Goal: Task Accomplishment & Management: Complete application form

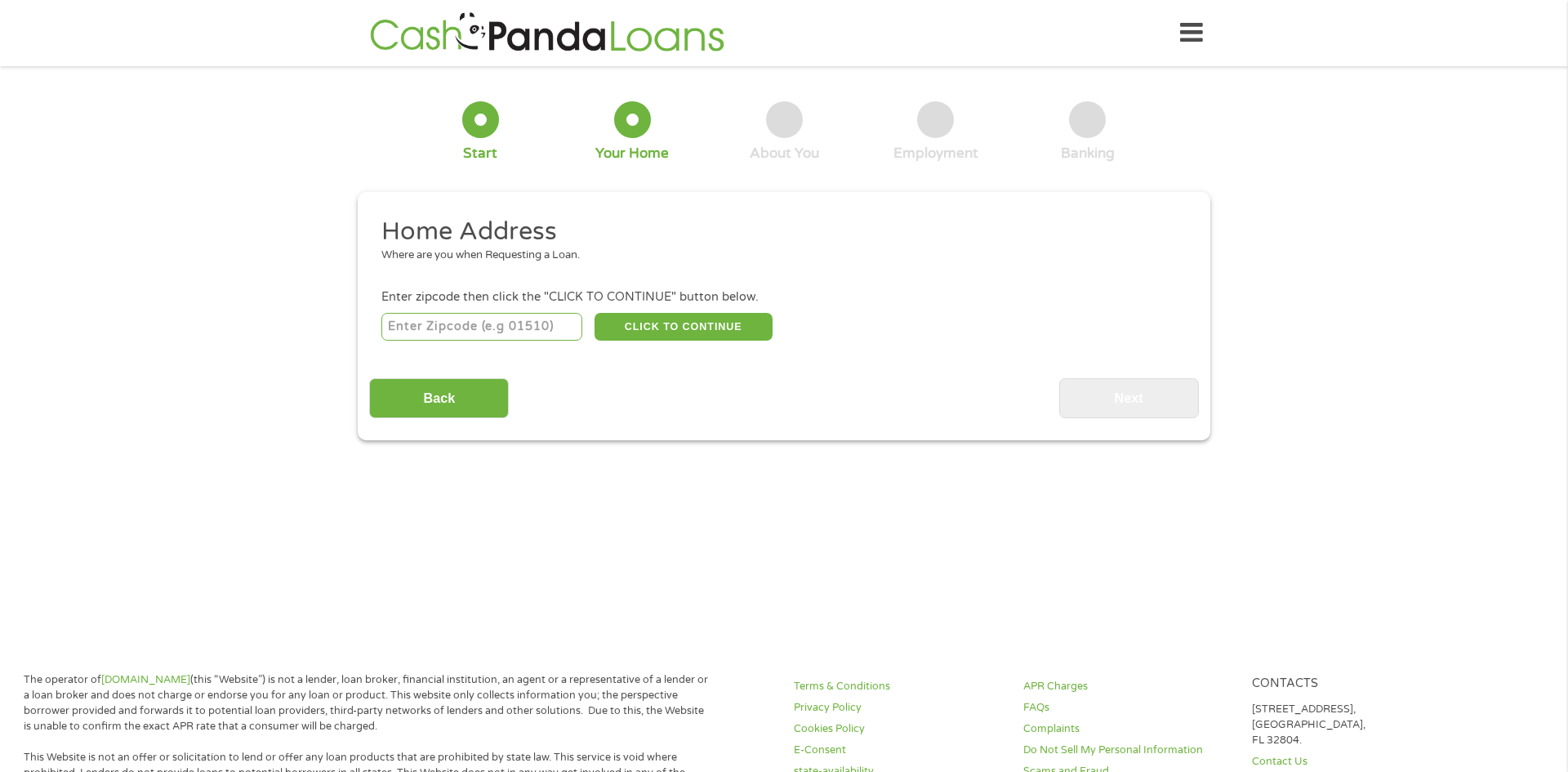
click at [517, 330] on input "number" at bounding box center [482, 326] width 201 height 28
type input "87144"
click at [671, 324] on button "CLICK TO CONTINUE" at bounding box center [683, 326] width 178 height 28
type input "87144"
type input "[GEOGRAPHIC_DATA]"
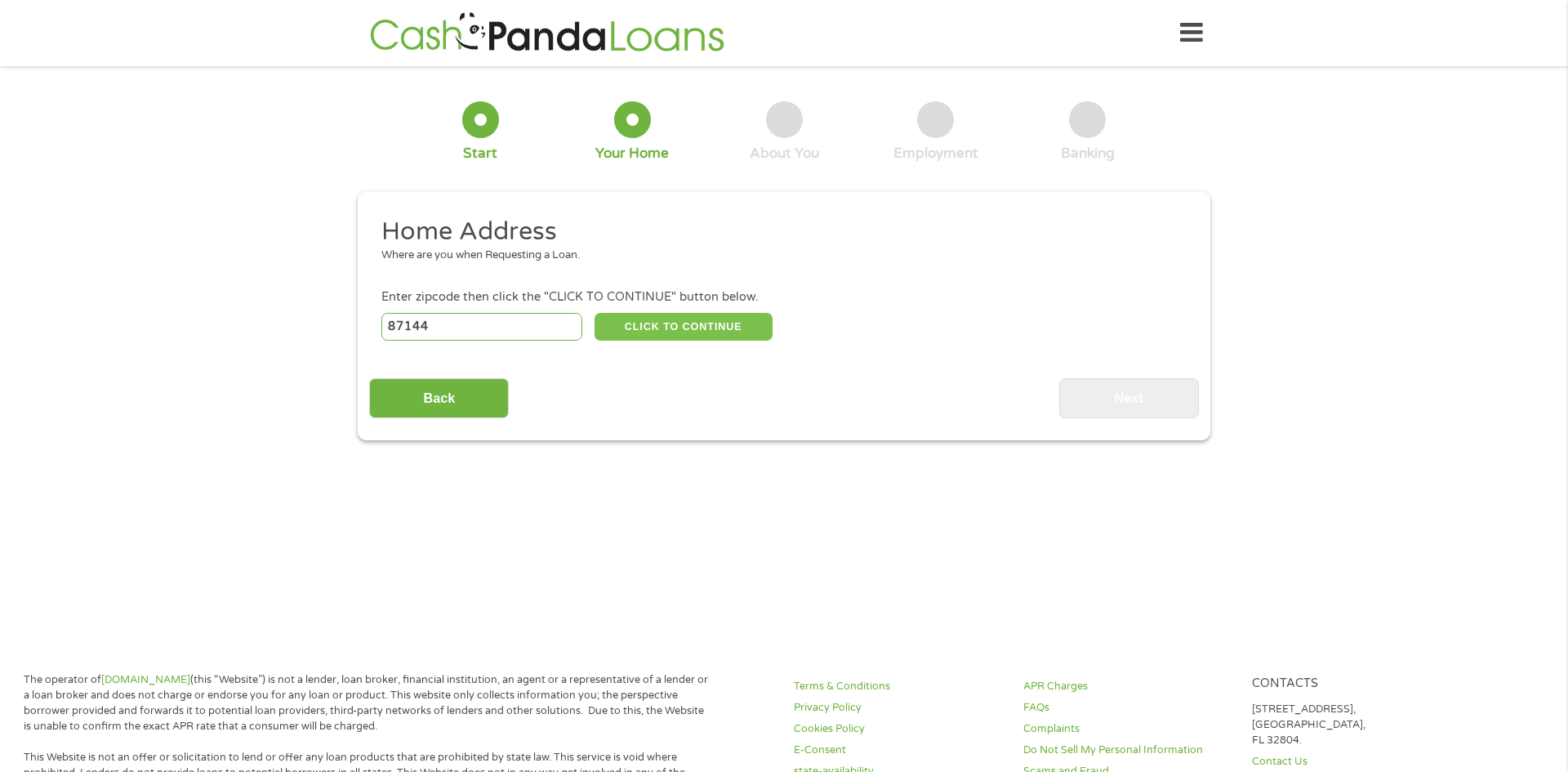
select select "[US_STATE]"
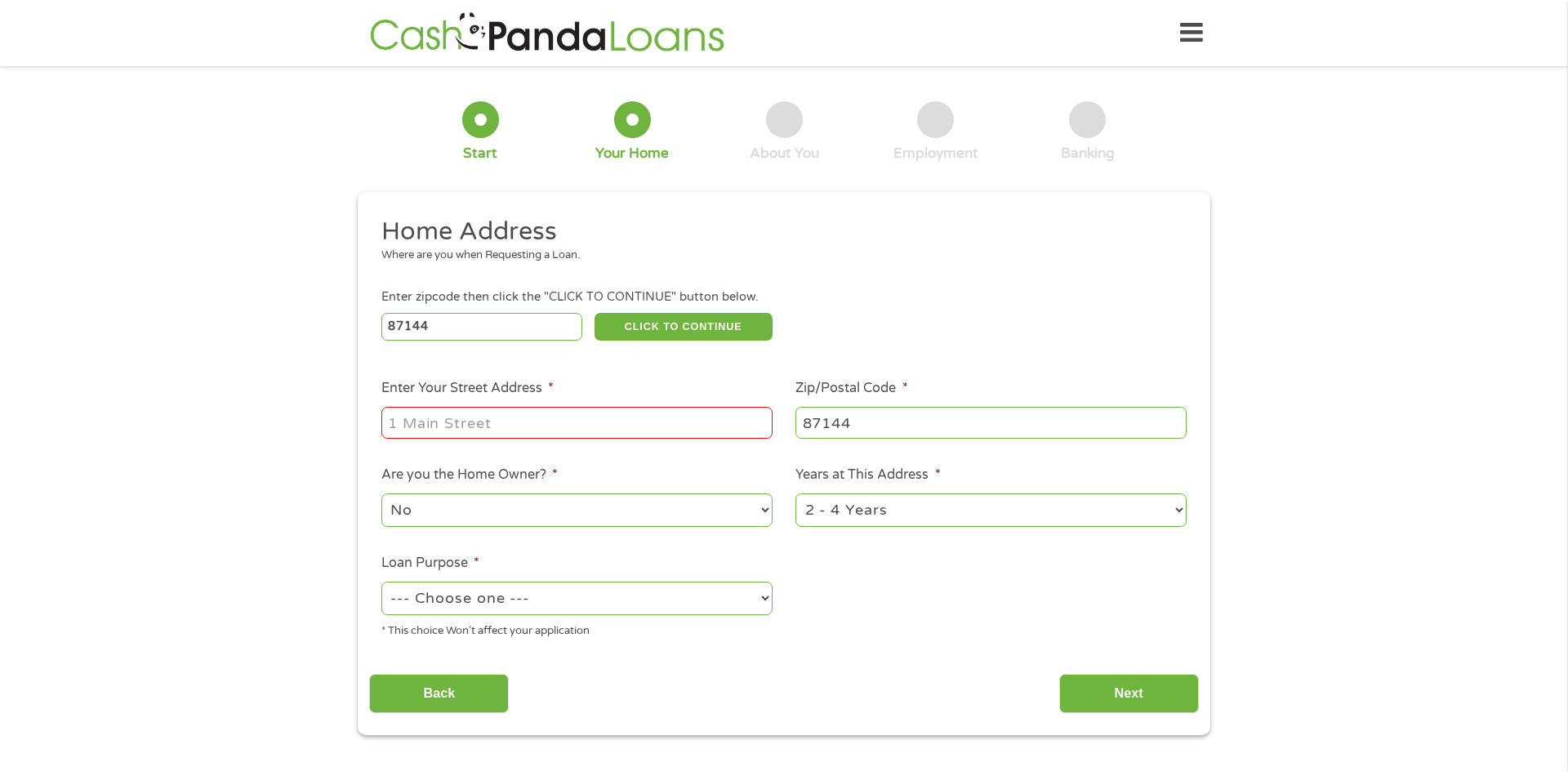
click at [514, 417] on input "Enter Your Street Address *" at bounding box center [577, 423] width 391 height 31
type input "[STREET_ADDRESS]"
click at [698, 594] on select "--- Choose one --- Pay Bills Debt Consolidation Home Improvement Major Purchase…" at bounding box center [577, 598] width 391 height 33
select select "debtconsolidation"
click at [382, 583] on select "--- Choose one --- Pay Bills Debt Consolidation Home Improvement Major Purchase…" at bounding box center [577, 598] width 391 height 33
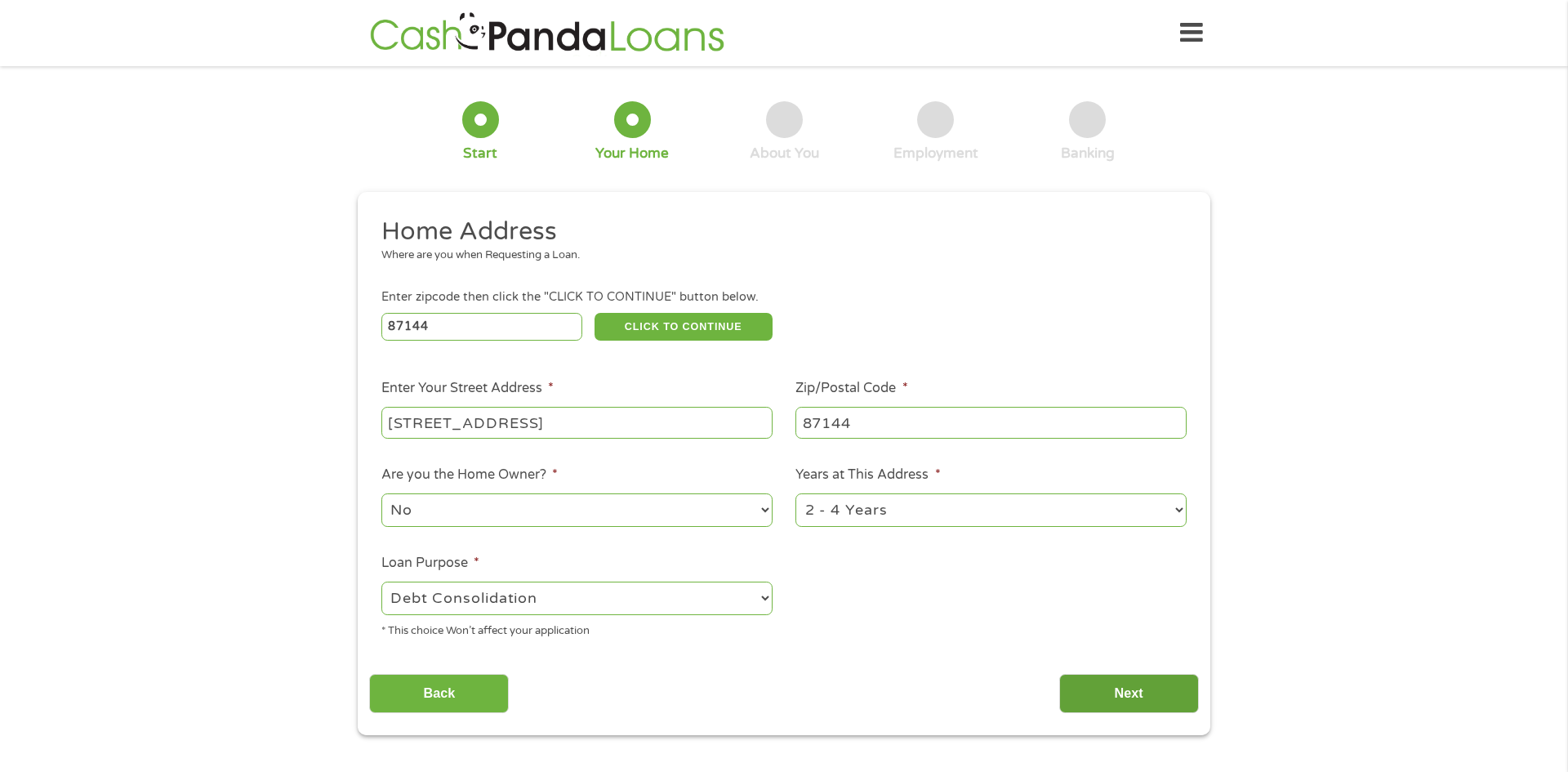
click at [1158, 696] on input "Next" at bounding box center [1129, 694] width 139 height 40
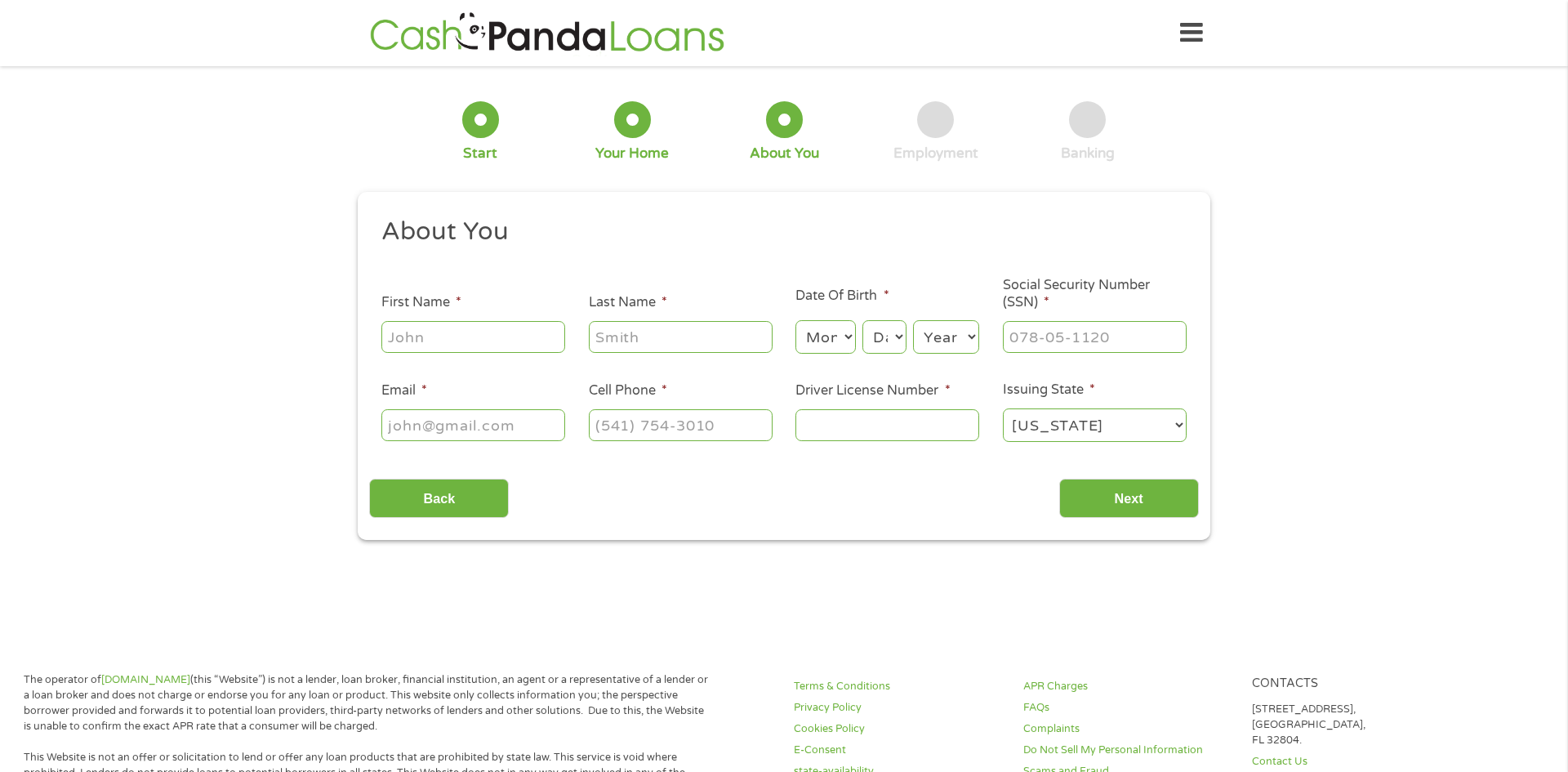
scroll to position [7, 7]
click at [534, 339] on input "First Name *" at bounding box center [473, 337] width 184 height 31
type input "[PERSON_NAME]"
type input "Rehren"
select select "4"
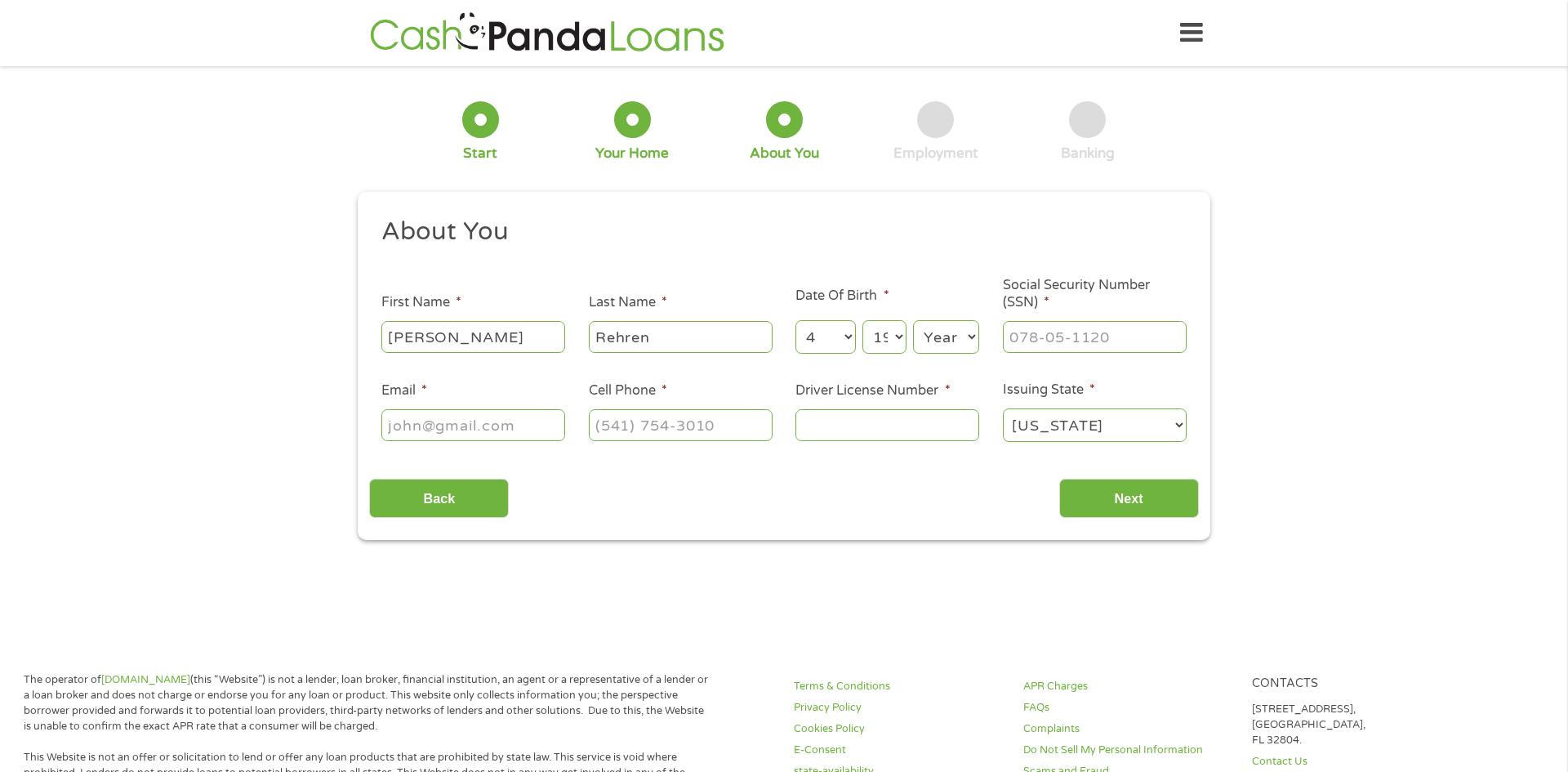
select select "20"
select select "1976"
type input "129-62-8333"
type input "[EMAIL_ADDRESS][DOMAIN_NAME]"
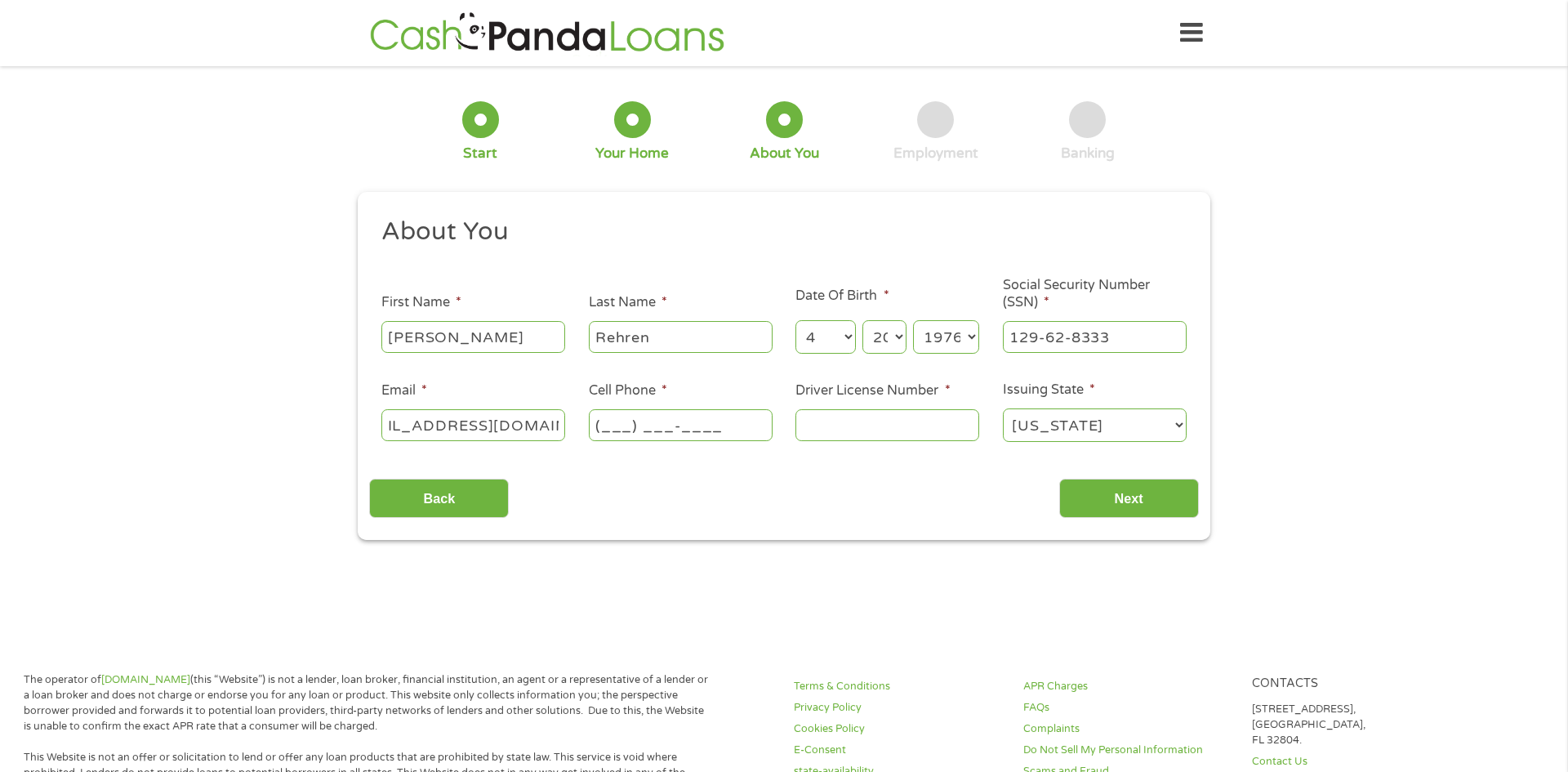
scroll to position [0, 0]
type input "[PHONE_NUMBER]"
type input "103703930"
click at [1096, 503] on input "Next" at bounding box center [1129, 498] width 139 height 40
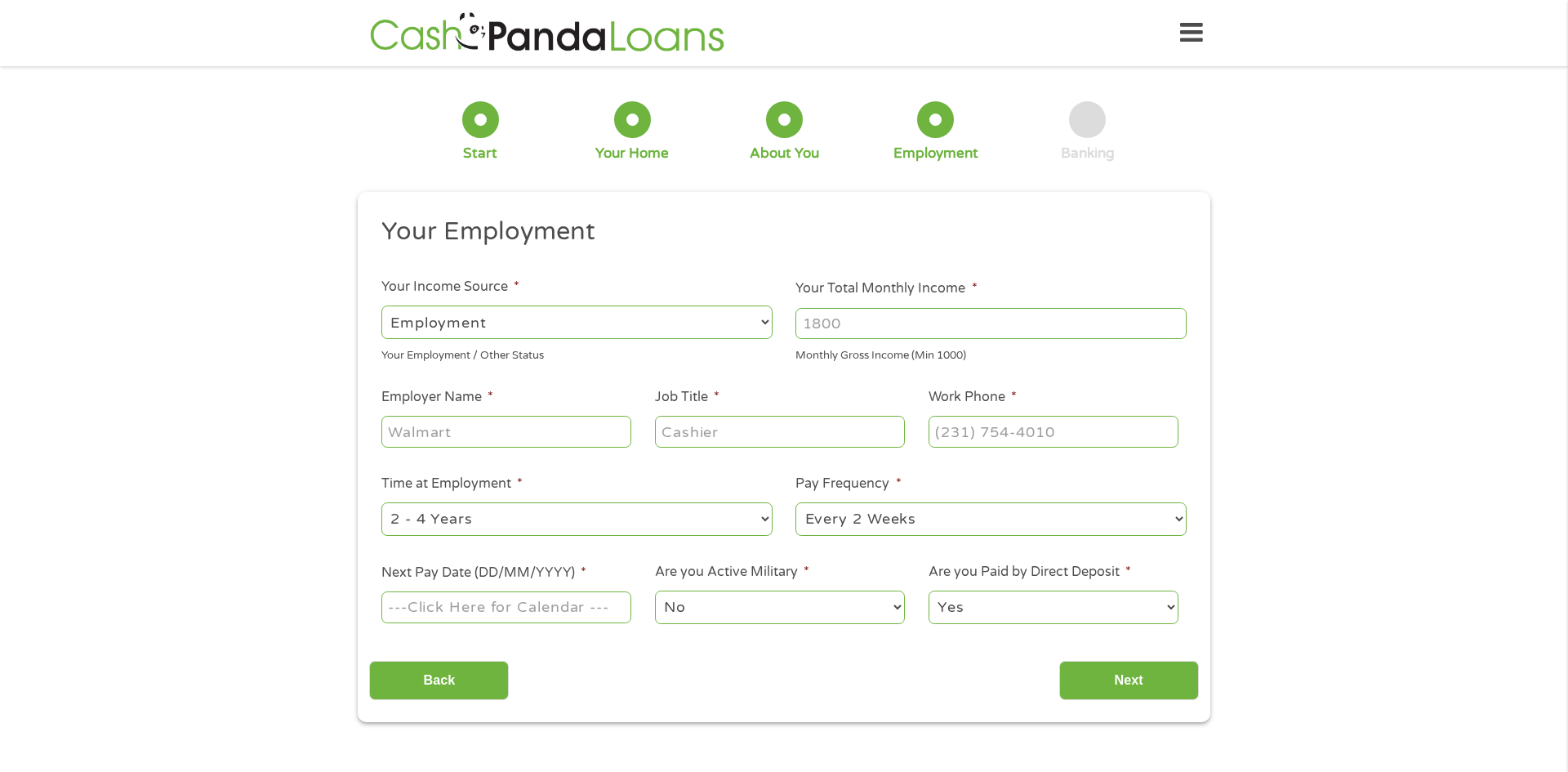
scroll to position [7, 7]
click at [909, 324] on input "Your Total Monthly Income *" at bounding box center [991, 323] width 391 height 31
type input "4500"
click at [521, 428] on input "Employer Name *" at bounding box center [507, 431] width 250 height 31
type input "Fidelity Investments"
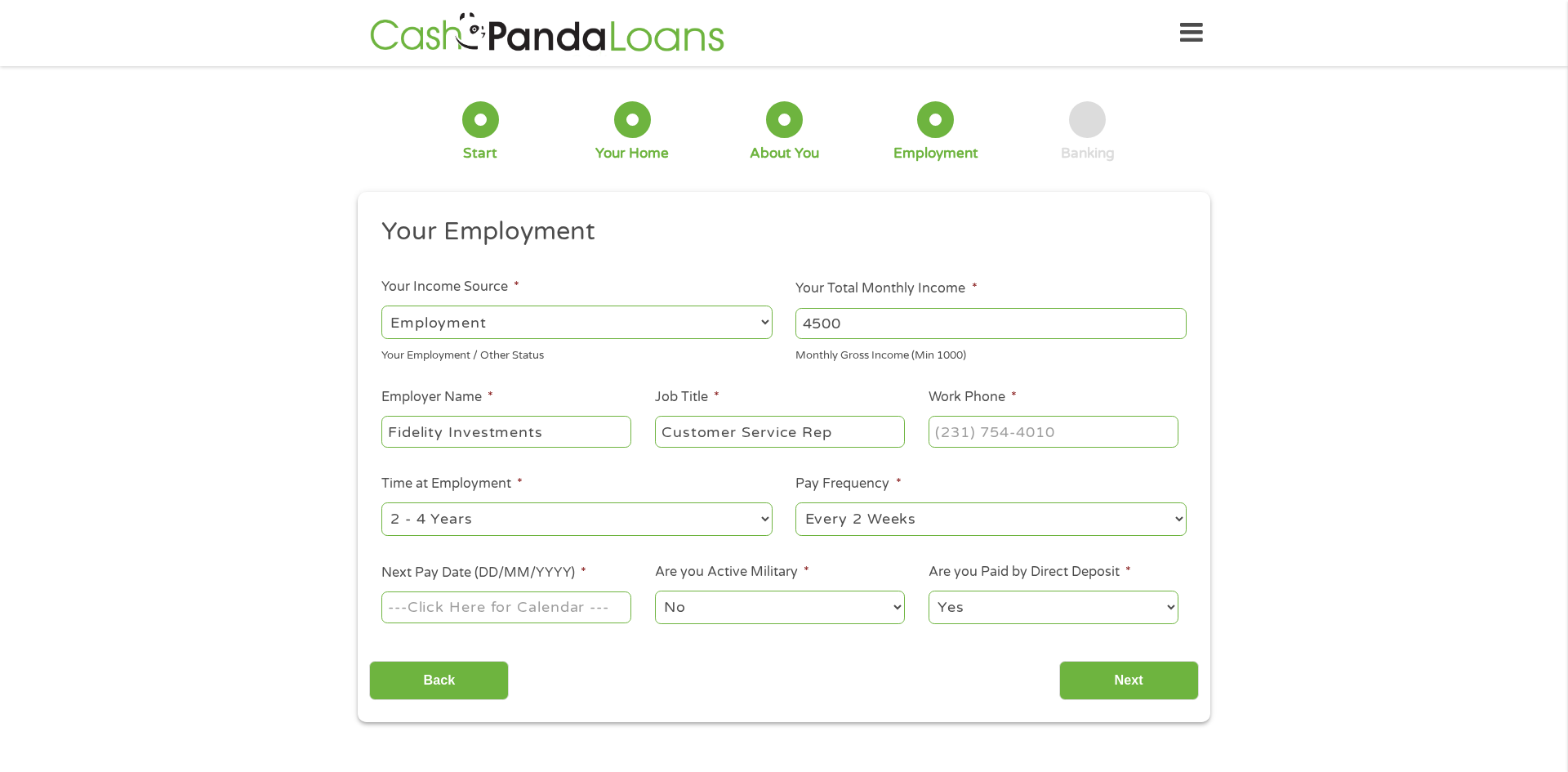
type input "Customer Service Rep"
type input "[PHONE_NUMBER]"
click at [572, 617] on input "Next Pay Date (DD/MM/YYYY) *" at bounding box center [507, 607] width 250 height 31
type input "[DATE]"
click at [1177, 678] on input "Next" at bounding box center [1129, 680] width 139 height 40
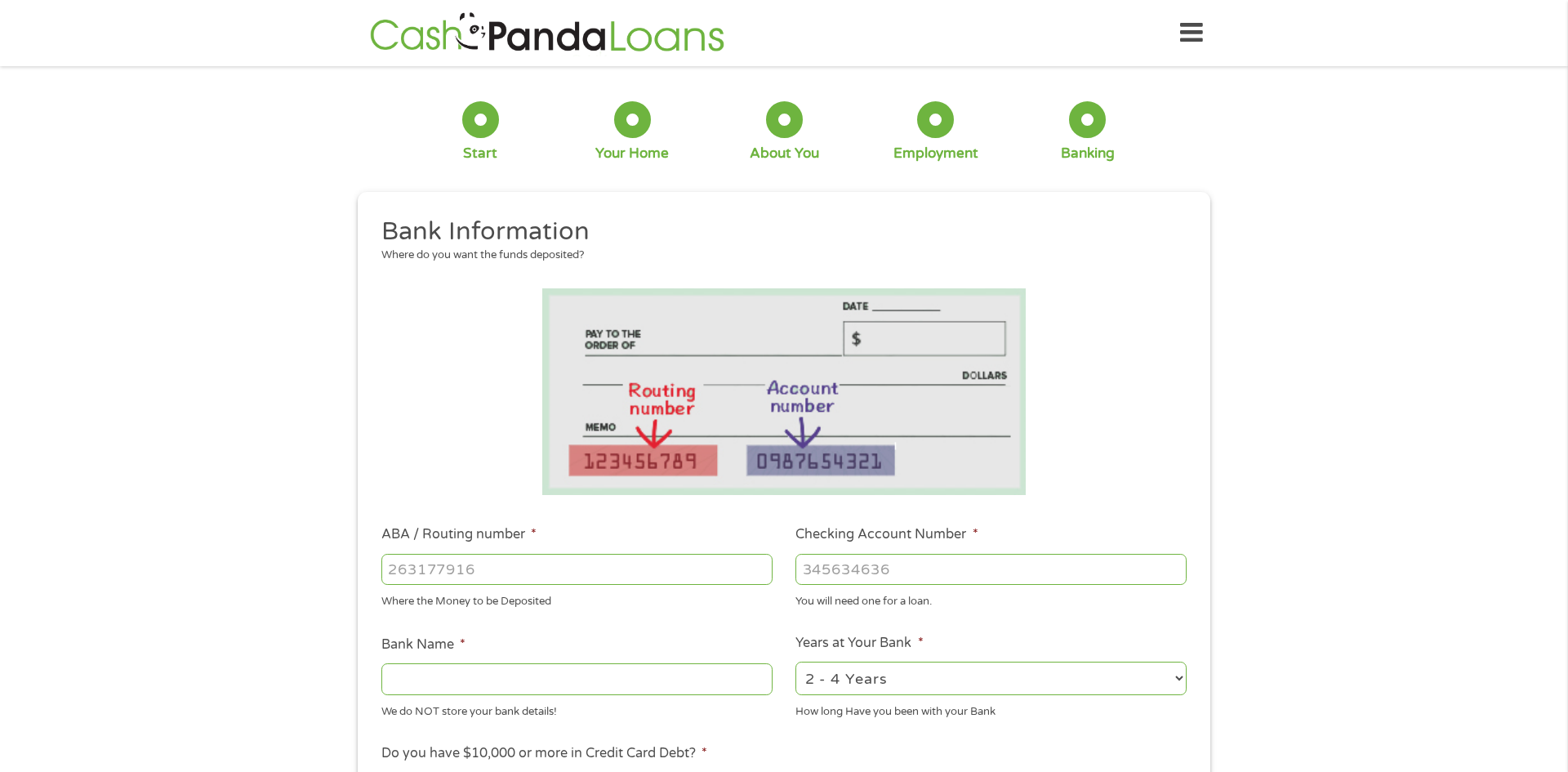
click at [579, 566] on input "ABA / Routing number *" at bounding box center [577, 570] width 391 height 31
type input "067092886"
type input "Customers Bank"
type input "067092886"
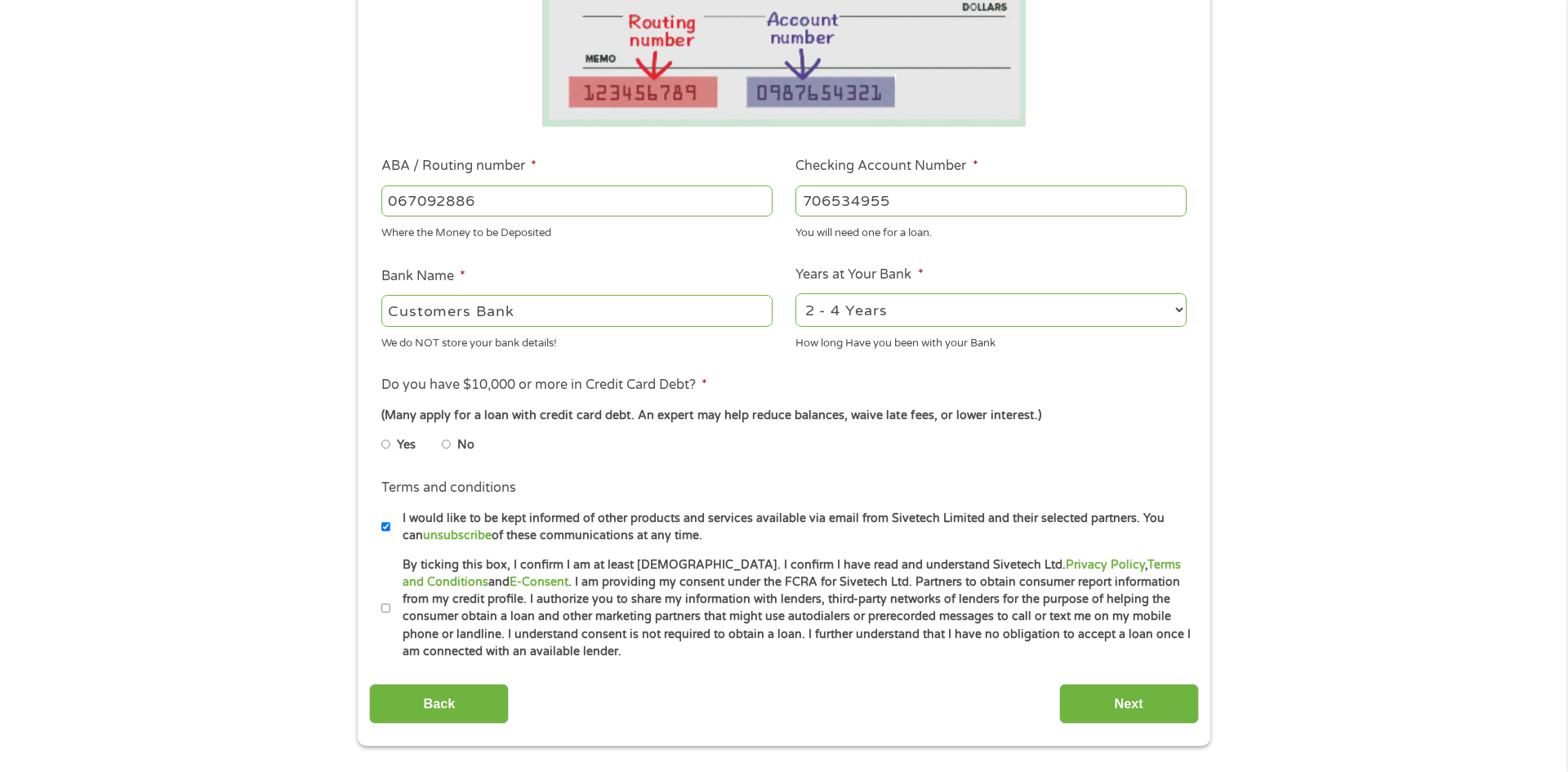
scroll to position [371, 0]
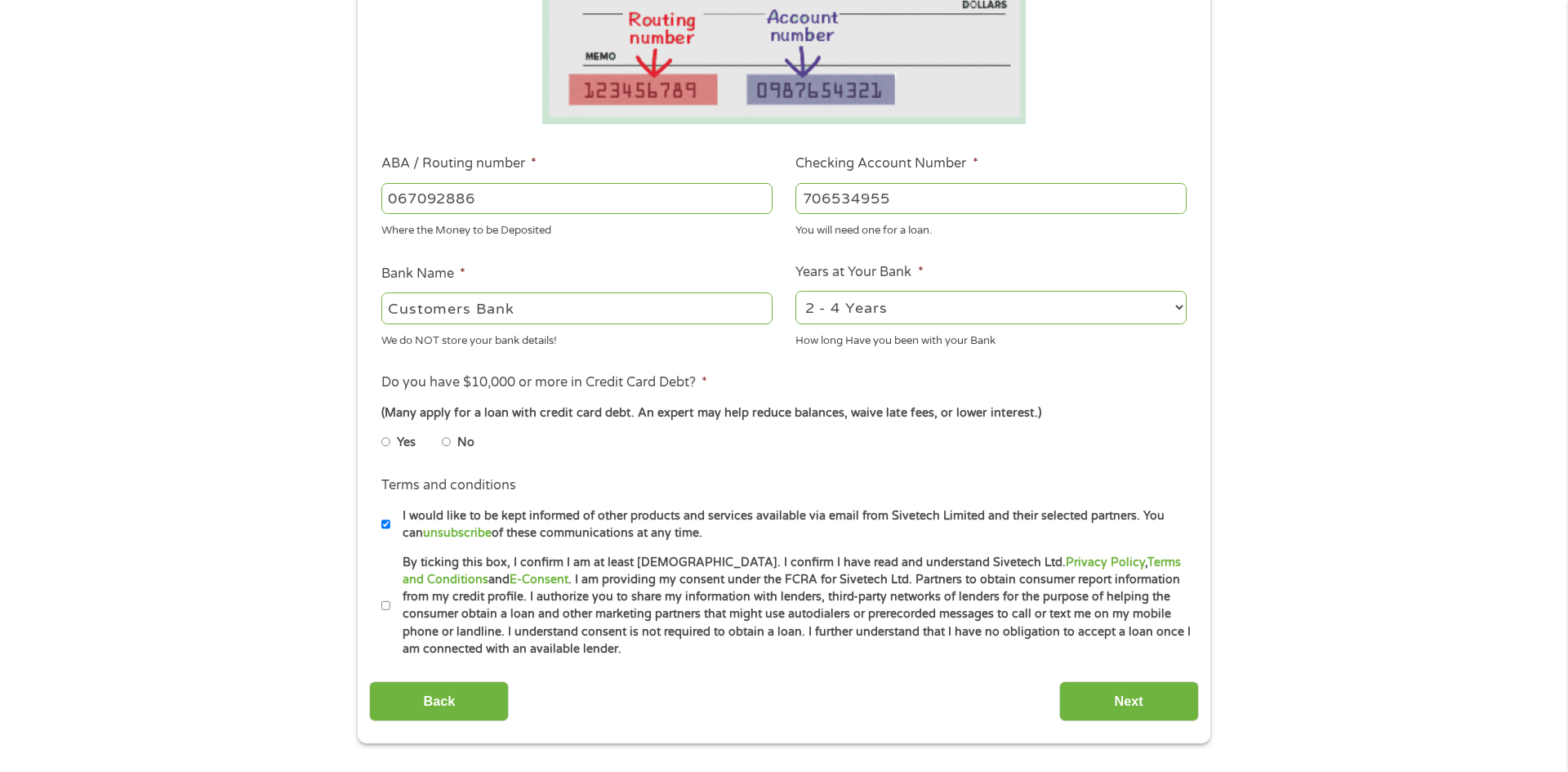
type input "706534955"
click at [1126, 335] on div "How long Have you been with your Bank" at bounding box center [991, 338] width 391 height 22
click at [1122, 322] on select "2 - 4 Years 6 - 12 Months 1 - 2 Years Over 4 Years" at bounding box center [991, 307] width 391 height 33
select select "60months"
click at [795, 291] on select "2 - 4 Years 6 - 12 Months 1 - 2 Years Over 4 Years" at bounding box center [991, 307] width 391 height 33
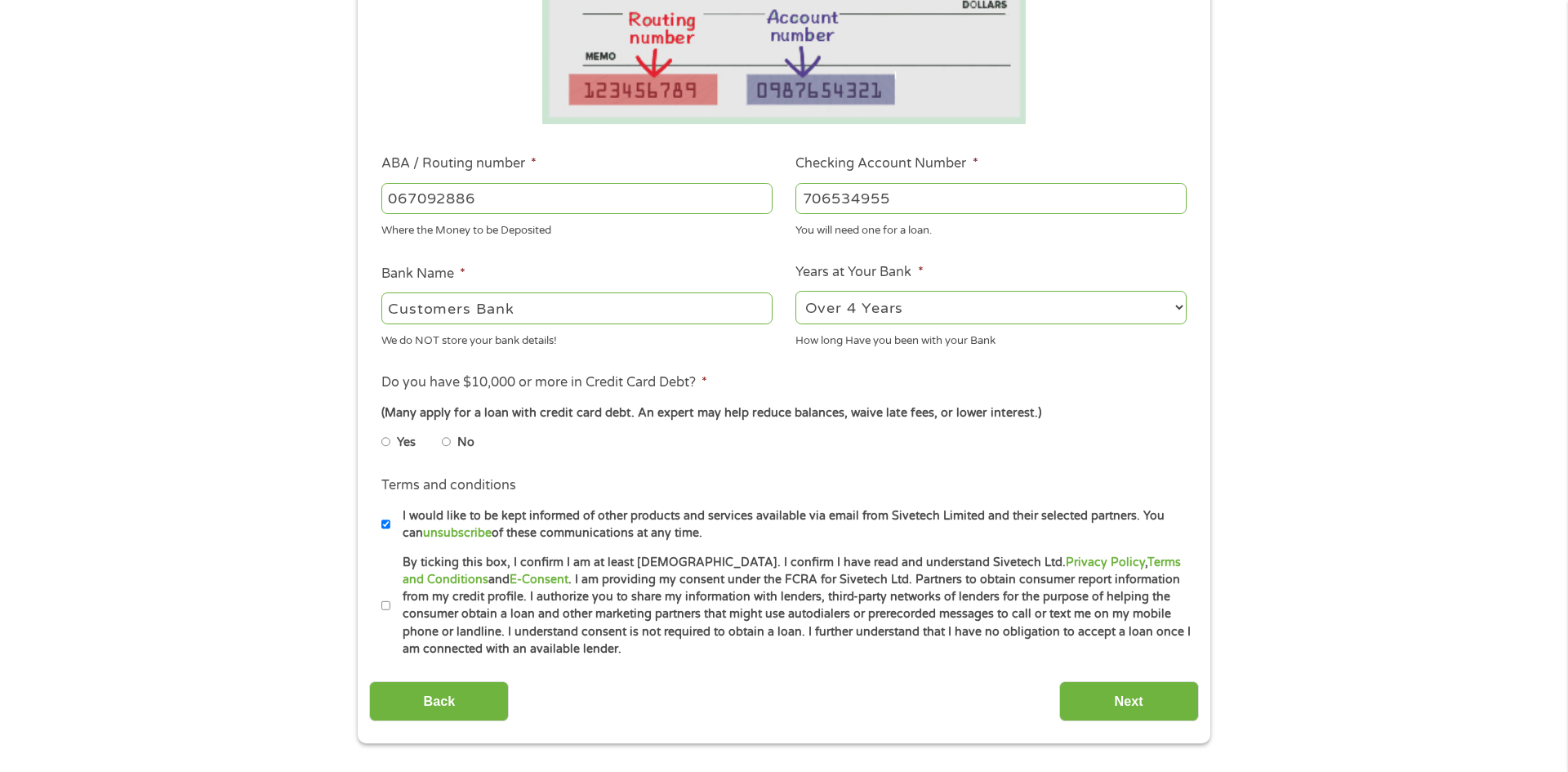
click at [359, 437] on div "This field is hidden when viewing the form gclid This field is hidden when view…" at bounding box center [784, 282] width 852 height 922
click at [376, 446] on li "Do you have $10,000 or more in Credit Card Debt? * (Many apply for a loan with …" at bounding box center [783, 418] width 829 height 92
click at [383, 440] on input "Yes" at bounding box center [387, 441] width 10 height 26
radio input "true"
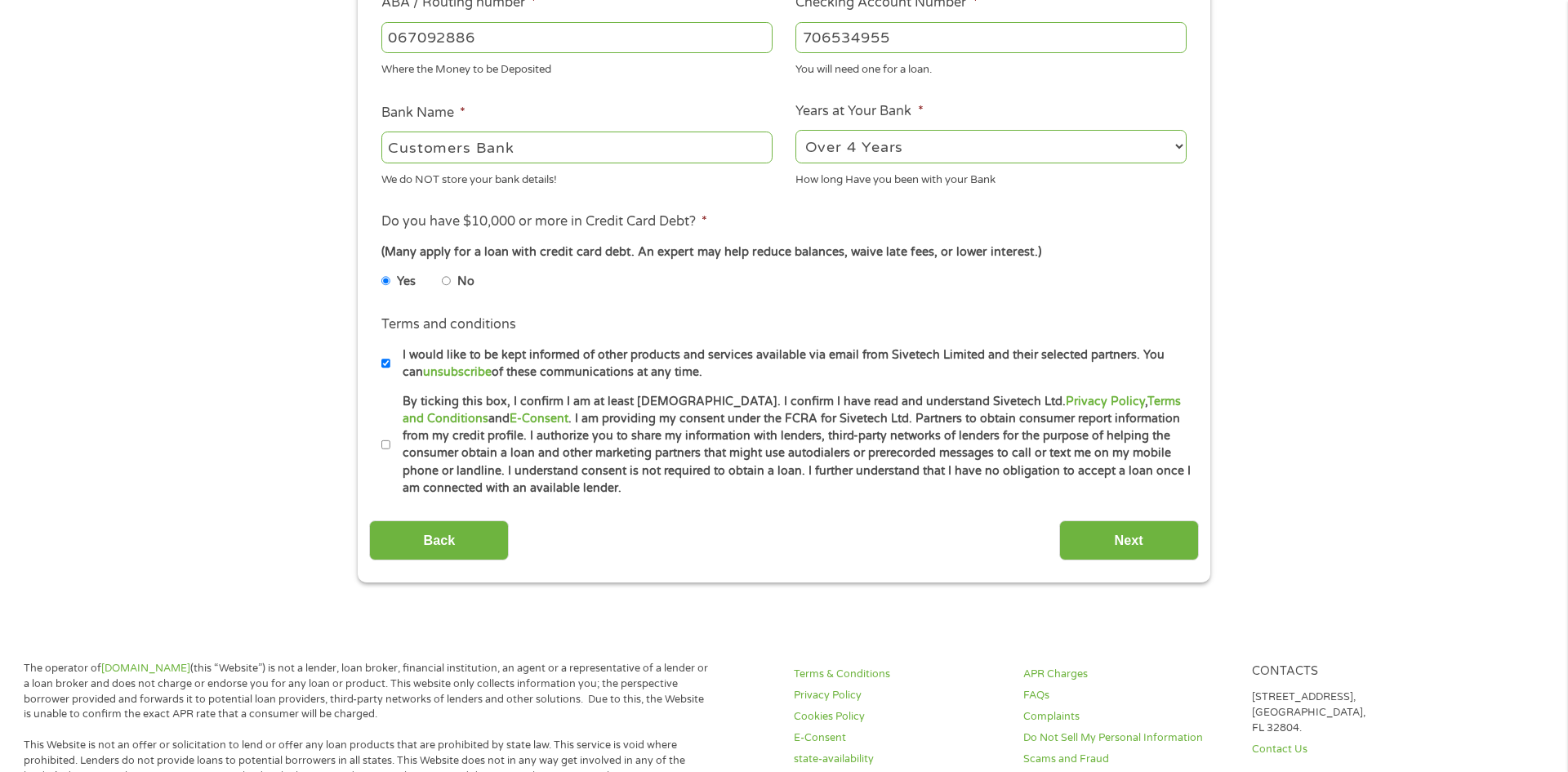
scroll to position [627, 0]
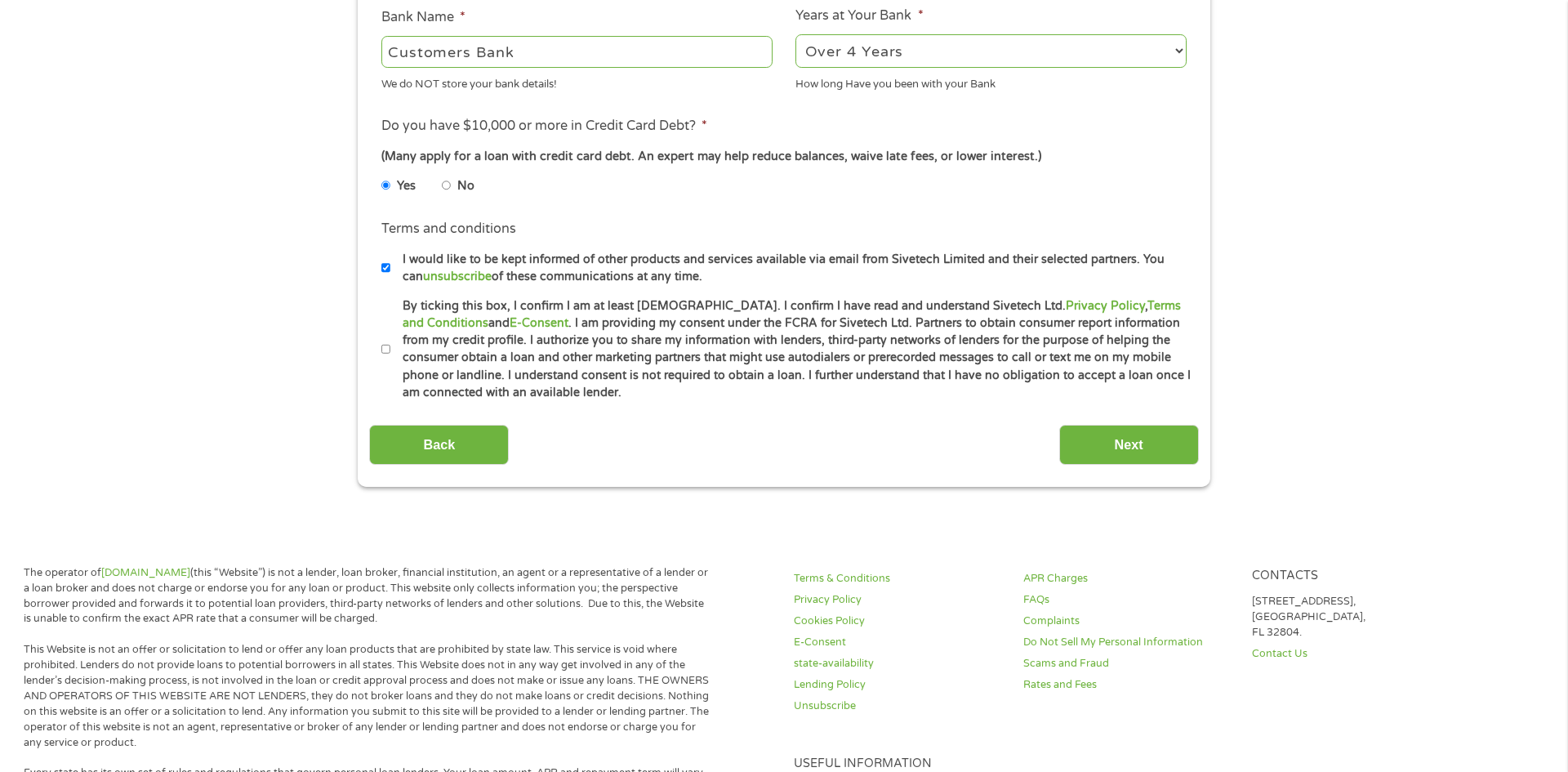
click at [388, 349] on input "By ticking this box, I confirm I am at least [DEMOGRAPHIC_DATA]. I confirm I ha…" at bounding box center [387, 349] width 10 height 26
checkbox input "true"
click at [1146, 443] on input "Next" at bounding box center [1129, 445] width 139 height 40
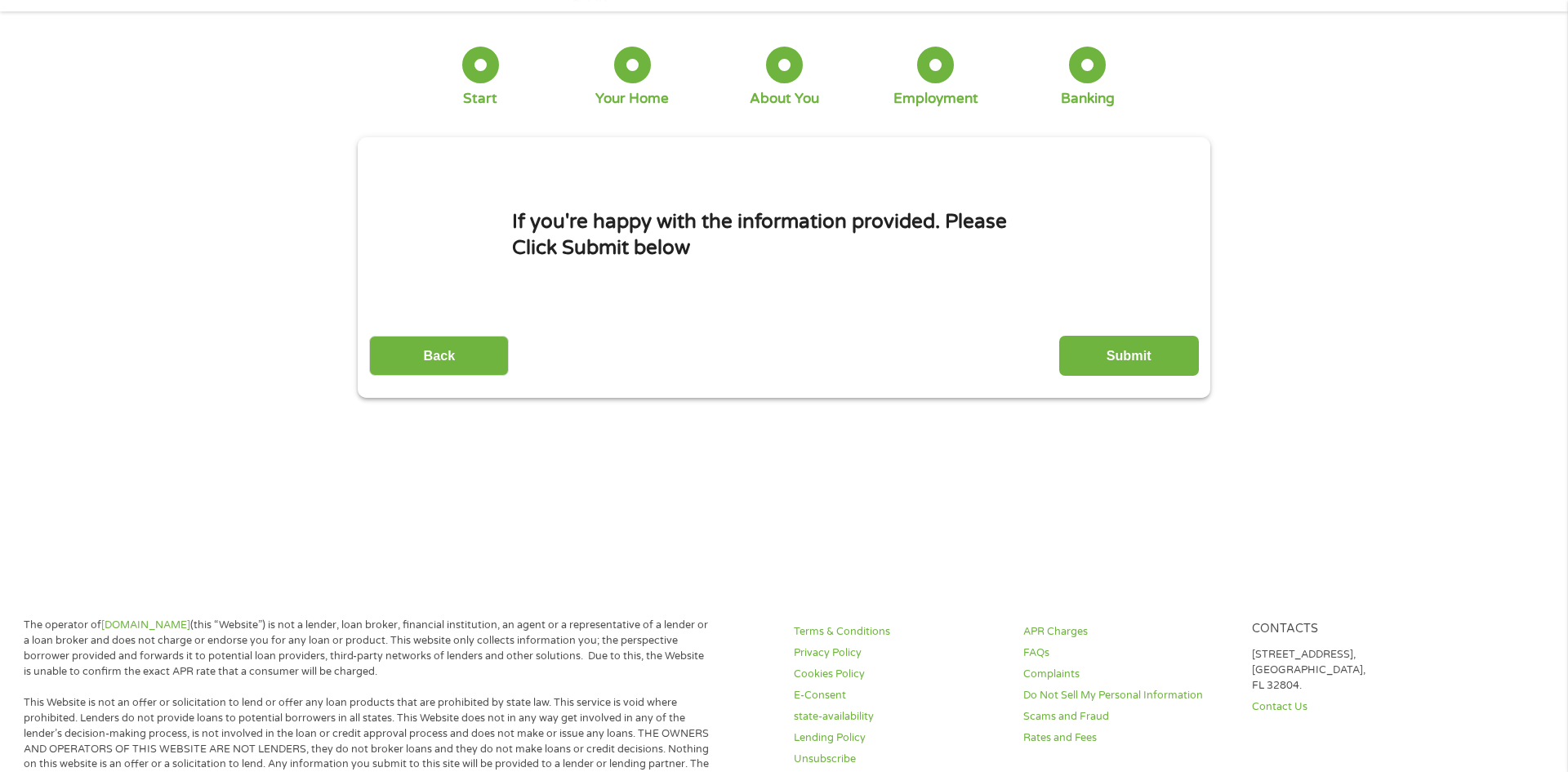
scroll to position [0, 0]
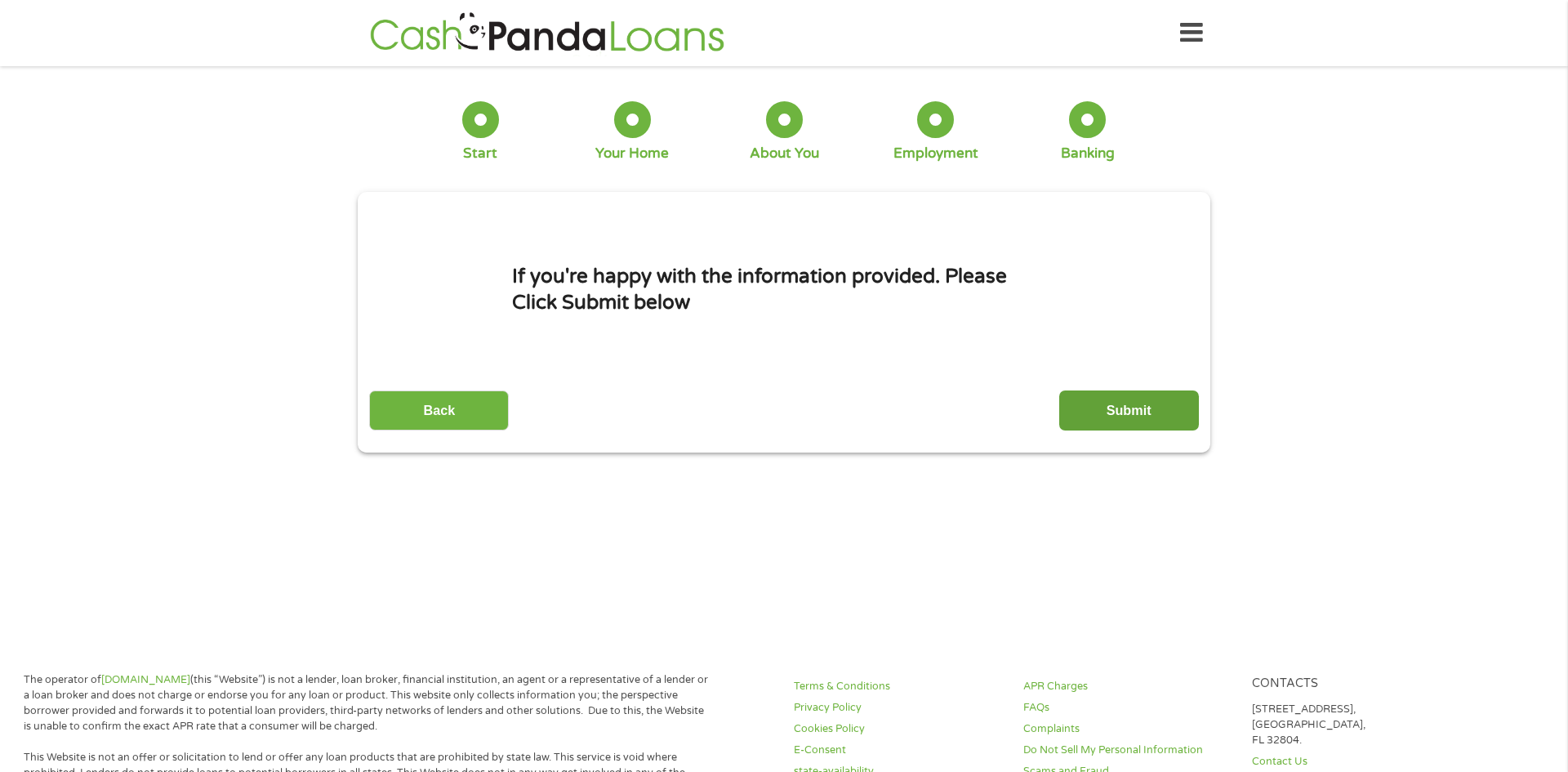
click at [1118, 400] on input "Submit" at bounding box center [1129, 410] width 139 height 40
